Goal: Task Accomplishment & Management: Complete application form

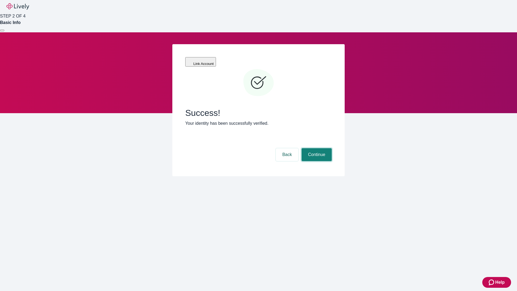
click at [316, 148] on button "Continue" at bounding box center [316, 154] width 30 height 13
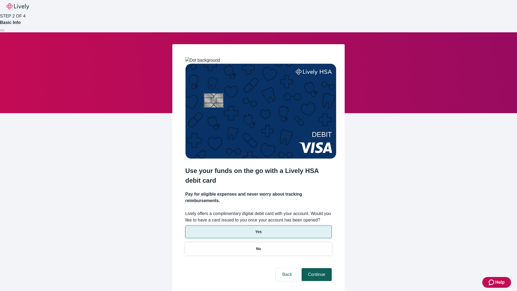
click at [258, 246] on p "No" at bounding box center [258, 249] width 5 height 6
click at [316, 268] on button "Continue" at bounding box center [316, 274] width 30 height 13
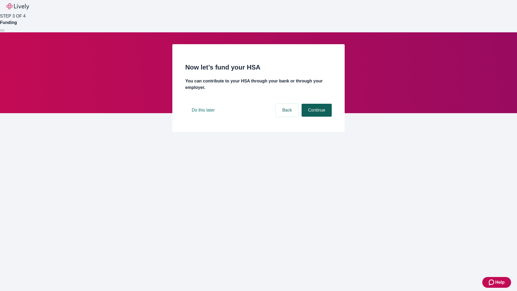
click at [316, 117] on button "Continue" at bounding box center [316, 110] width 30 height 13
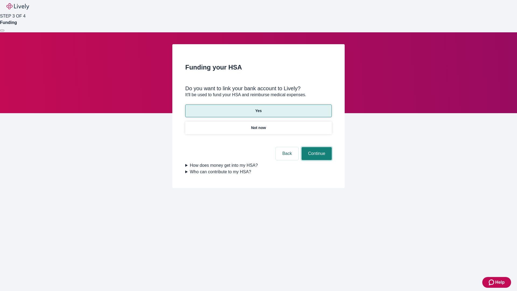
click at [316, 147] on button "Continue" at bounding box center [316, 153] width 30 height 13
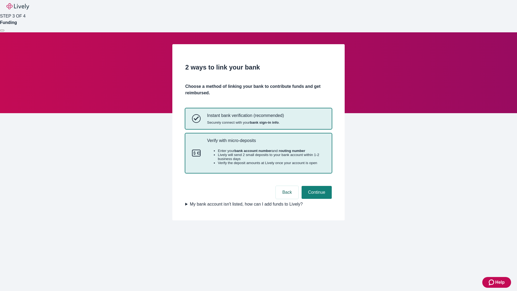
click at [266, 143] on p "Verify with micro-deposits" at bounding box center [266, 140] width 118 height 5
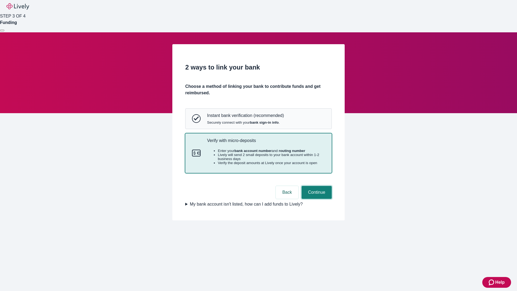
click at [316, 199] on button "Continue" at bounding box center [316, 192] width 30 height 13
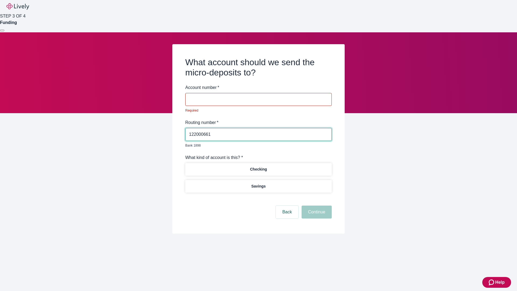
type input "122000661"
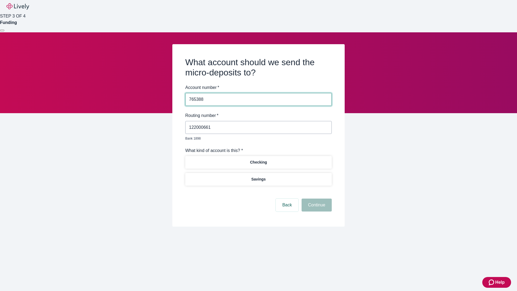
type input "765388"
click at [258, 159] on p "Checking" at bounding box center [258, 162] width 17 height 6
click at [316, 199] on button "Continue" at bounding box center [316, 204] width 30 height 13
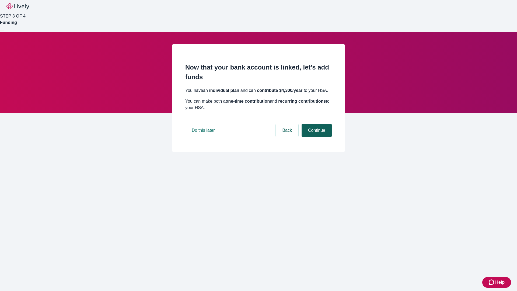
click at [316, 137] on button "Continue" at bounding box center [316, 130] width 30 height 13
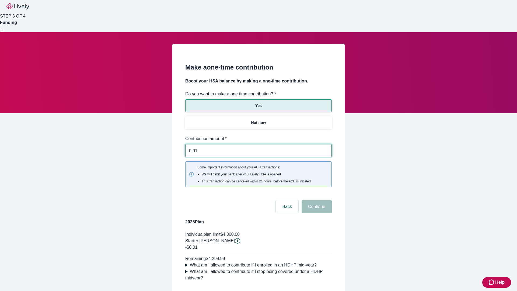
type input "0.01"
click at [316, 200] on button "Continue" at bounding box center [316, 206] width 30 height 13
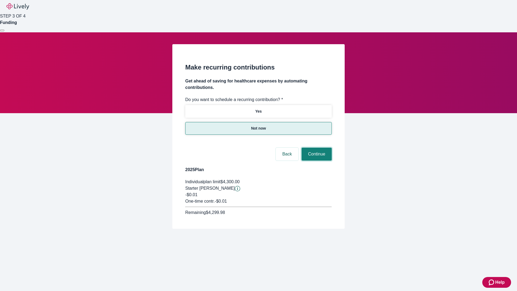
click at [316, 148] on button "Continue" at bounding box center [316, 154] width 30 height 13
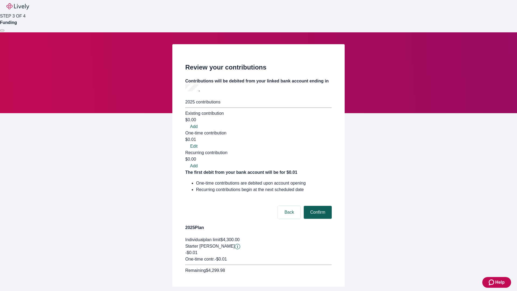
click at [317, 206] on button "Confirm" at bounding box center [318, 212] width 28 height 13
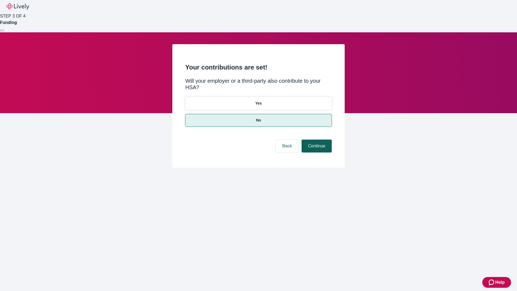
click at [316, 139] on button "Continue" at bounding box center [316, 145] width 30 height 13
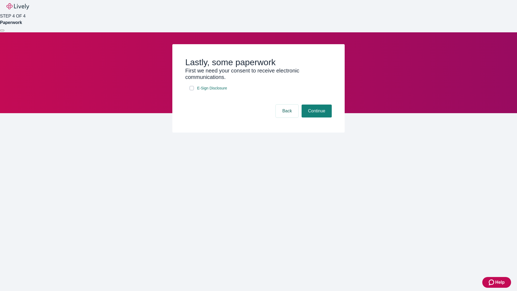
click at [192, 90] on input "E-Sign Disclosure" at bounding box center [192, 88] width 4 height 4
checkbox input "true"
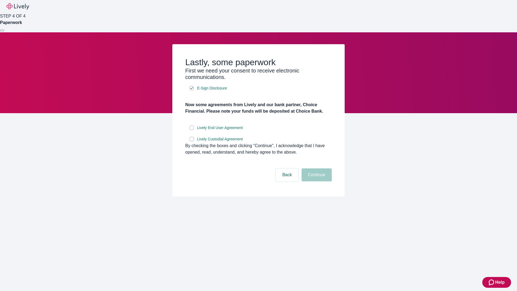
click at [192, 130] on input "Lively End User Agreement" at bounding box center [192, 127] width 4 height 4
checkbox input "true"
click at [192, 141] on input "Lively Custodial Agreement" at bounding box center [192, 139] width 4 height 4
checkbox input "true"
click at [316, 181] on button "Continue" at bounding box center [316, 174] width 30 height 13
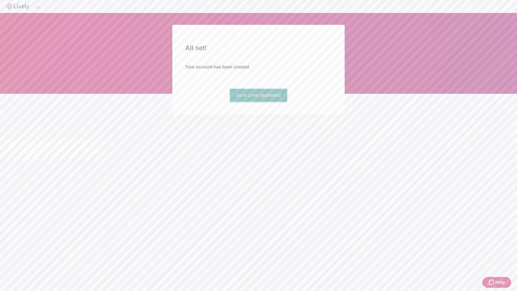
click at [258, 102] on link "Go to Lively dashboard" at bounding box center [258, 95] width 57 height 13
